Goal: Task Accomplishment & Management: Manage account settings

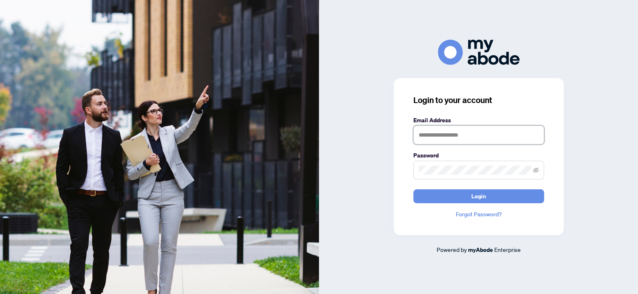
click at [431, 131] on input "text" at bounding box center [478, 134] width 131 height 19
type input "**********"
click at [454, 175] on span at bounding box center [478, 169] width 131 height 19
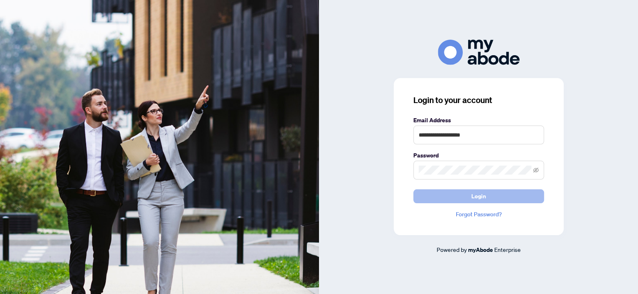
click at [492, 198] on button "Login" at bounding box center [478, 196] width 131 height 14
click at [477, 194] on span "Login" at bounding box center [478, 195] width 15 height 13
click at [536, 169] on icon "eye-invisible" at bounding box center [536, 169] width 6 height 5
click at [476, 197] on span "Login" at bounding box center [478, 195] width 15 height 13
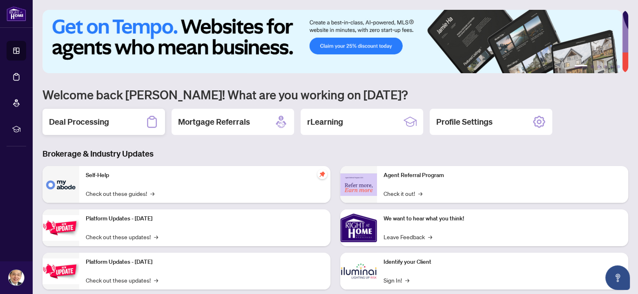
click at [101, 116] on h2 "Deal Processing" at bounding box center [79, 121] width 60 height 11
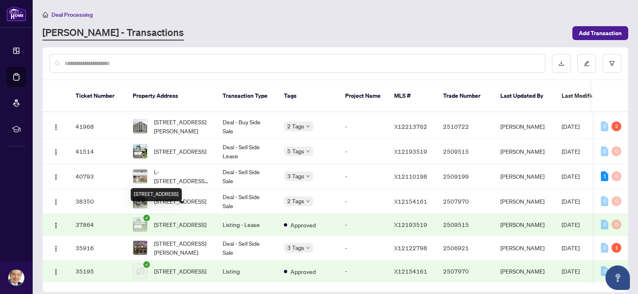
scroll to position [163, 0]
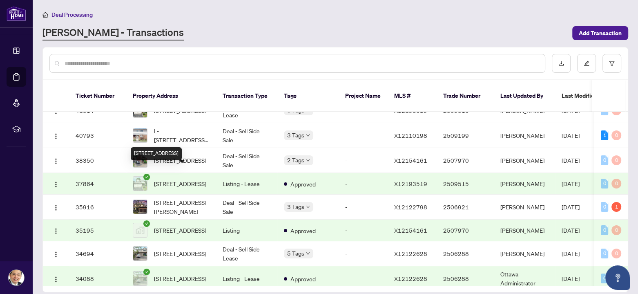
click at [174, 151] on div "[STREET_ADDRESS]" at bounding box center [156, 153] width 51 height 13
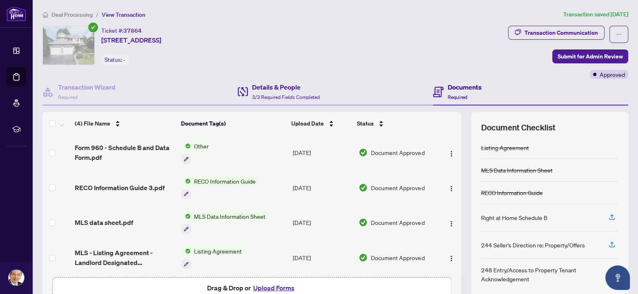
click at [260, 81] on div "Details & People 3/3 Required Fields Completed" at bounding box center [335, 92] width 195 height 27
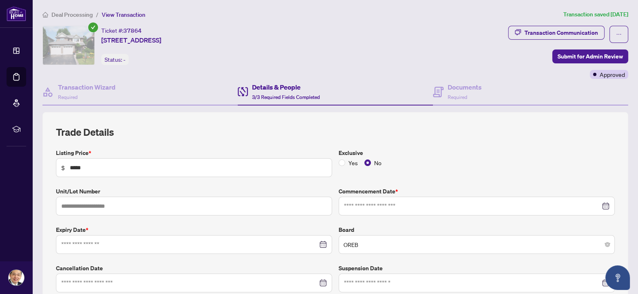
type input "**********"
click at [80, 12] on span "Deal Processing" at bounding box center [71, 14] width 41 height 7
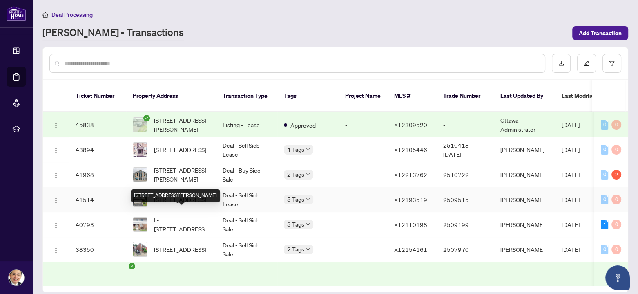
scroll to position [82, 0]
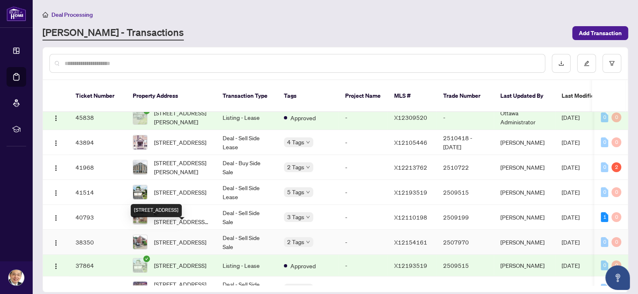
click at [186, 237] on span "[STREET_ADDRESS]" at bounding box center [180, 241] width 52 height 9
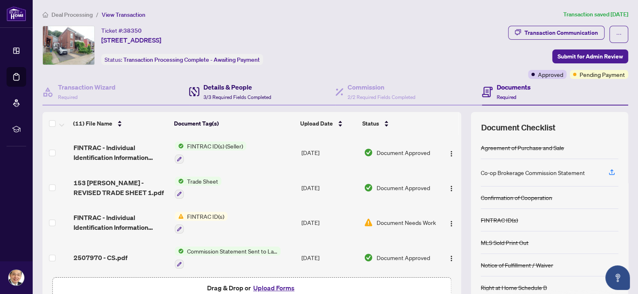
click at [227, 87] on h4 "Details & People" at bounding box center [237, 87] width 68 height 10
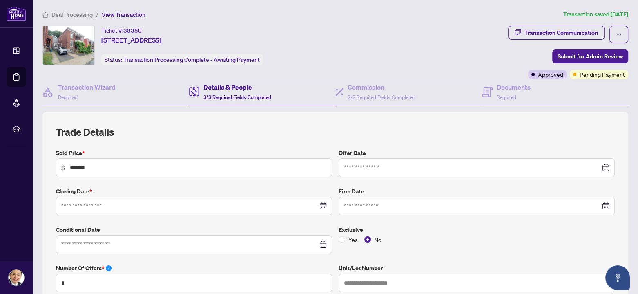
type input "**********"
